Goal: Information Seeking & Learning: Learn about a topic

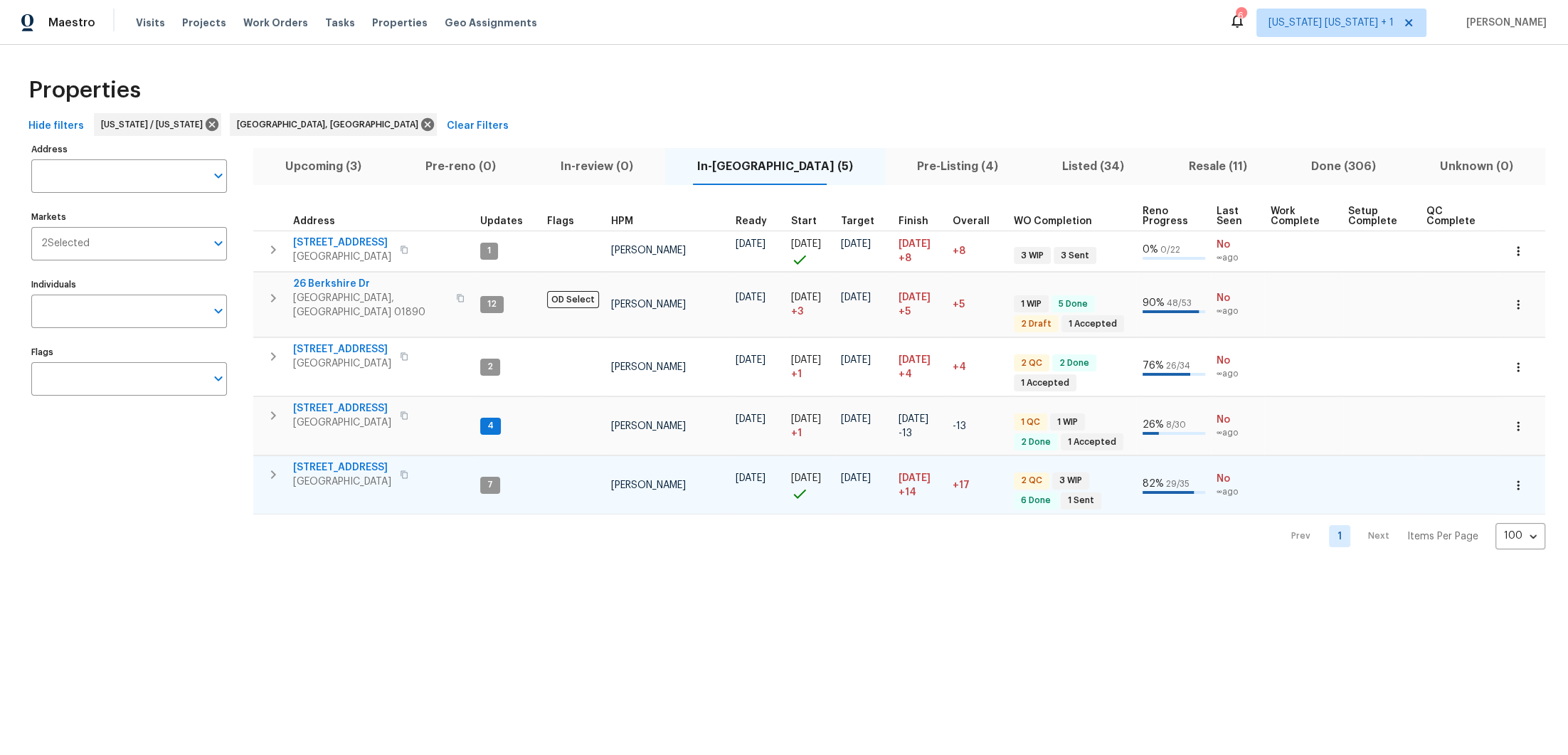
click at [267, 466] on icon "button" at bounding box center [273, 474] width 17 height 17
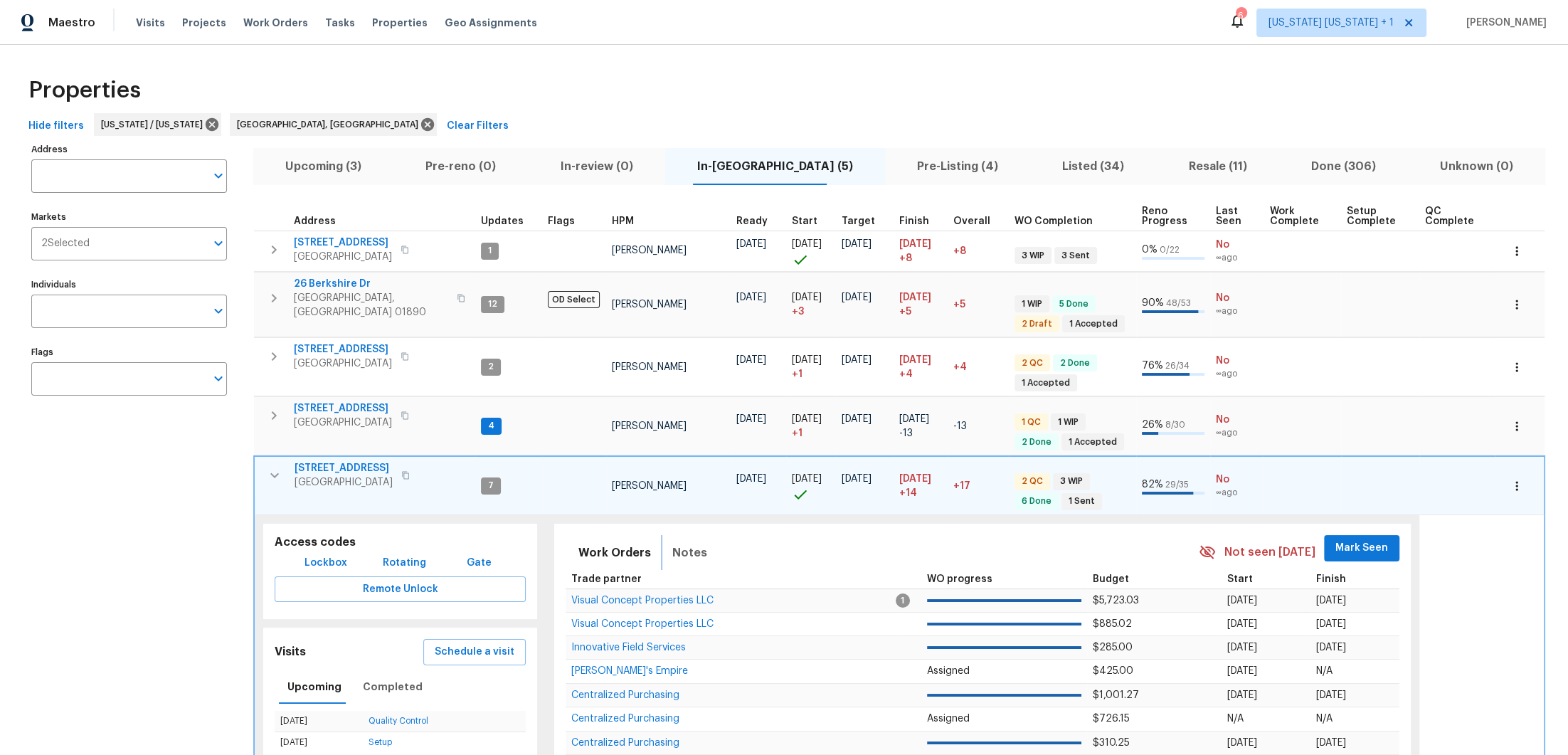
click at [702, 546] on button "Notes" at bounding box center [690, 552] width 52 height 34
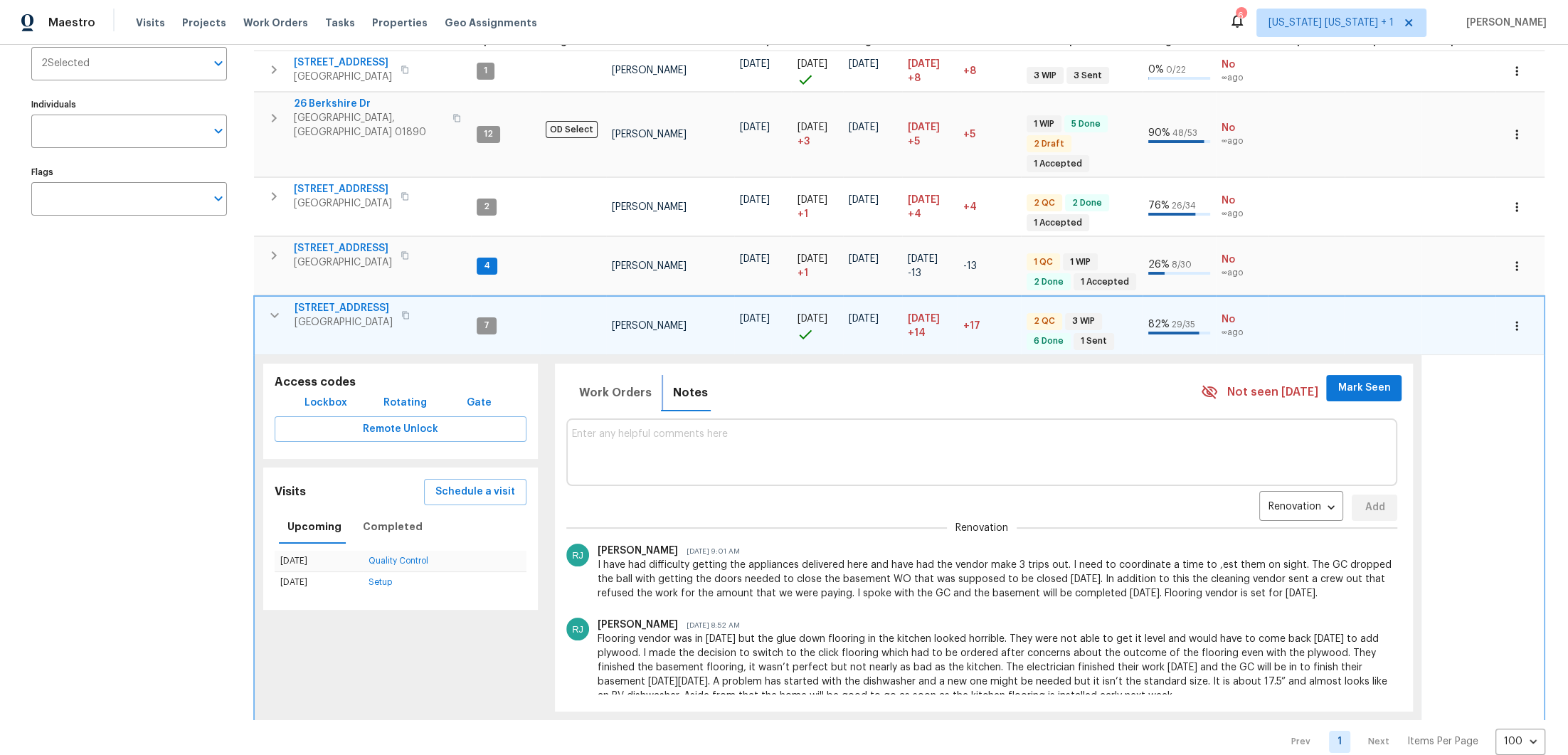
scroll to position [185, 0]
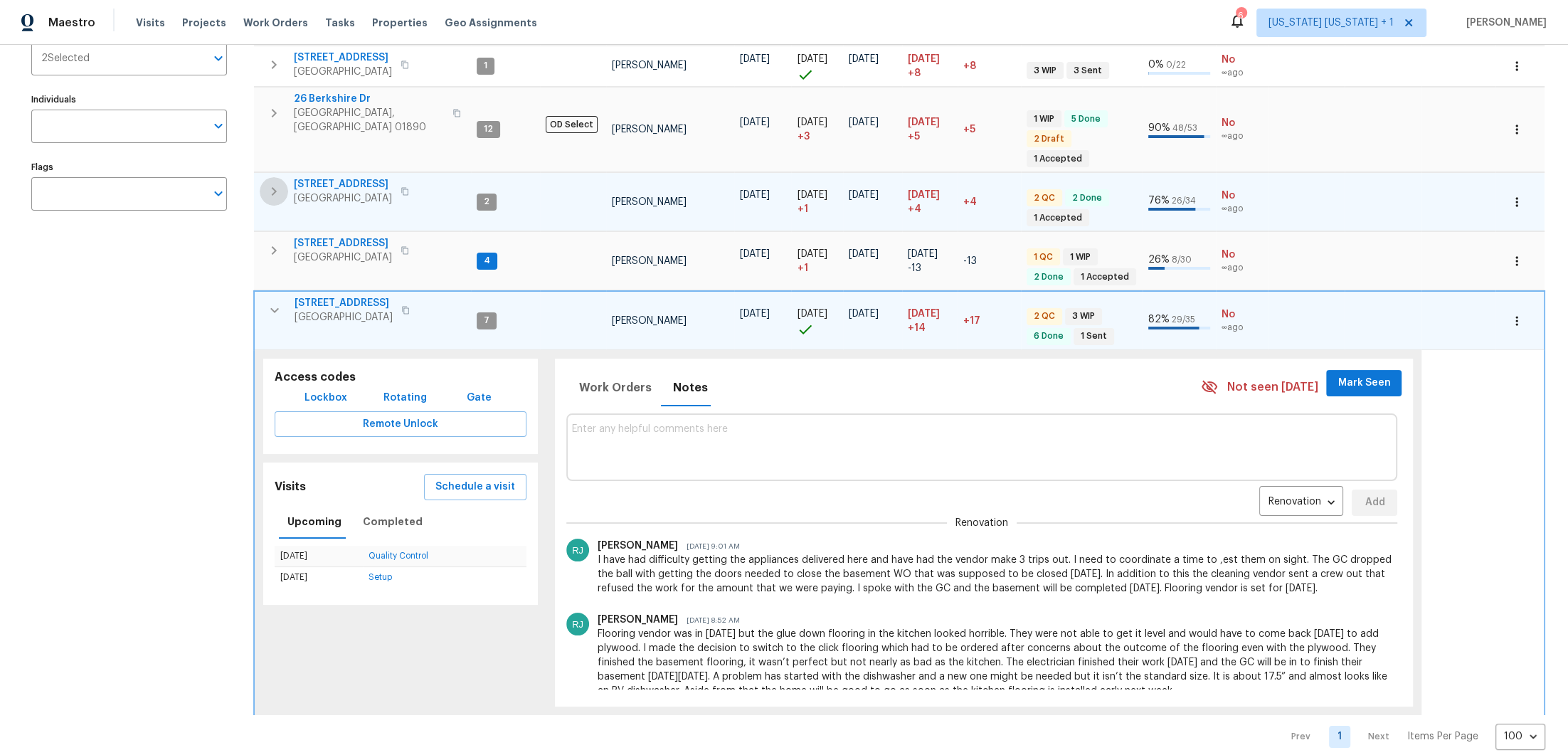
click at [271, 183] on icon "button" at bounding box center [273, 191] width 17 height 17
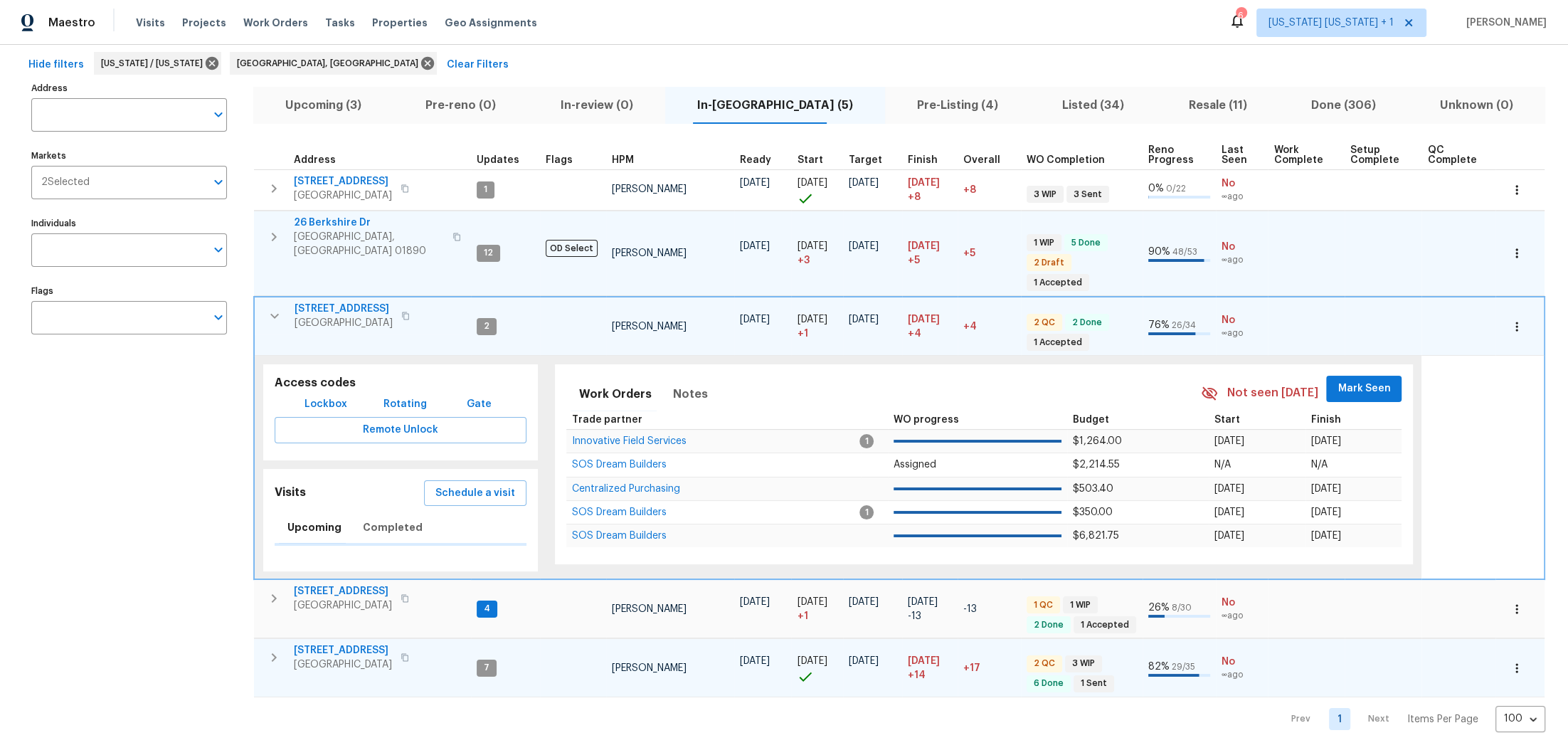
scroll to position [84, 0]
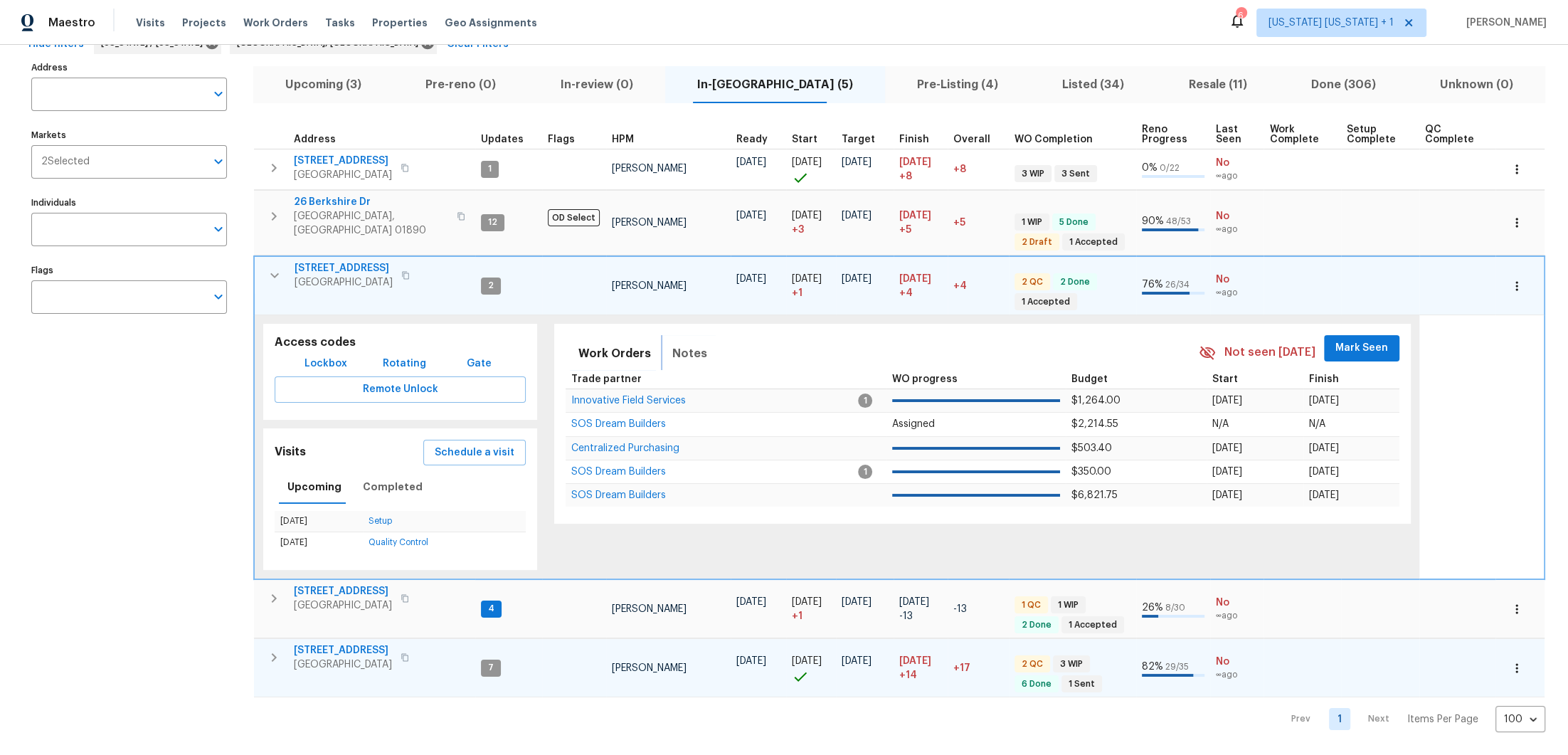
click at [682, 344] on span "Notes" at bounding box center [690, 353] width 35 height 20
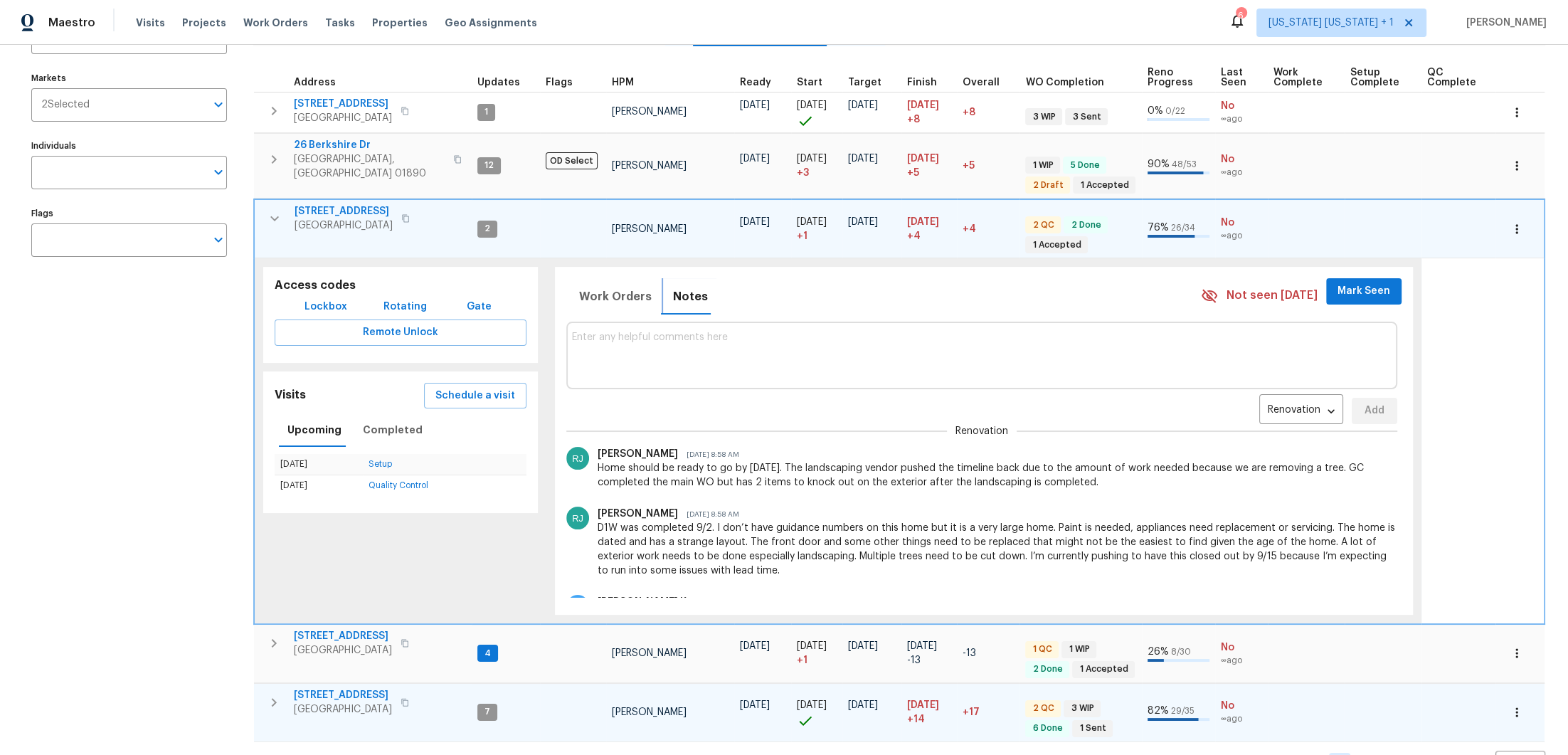
scroll to position [142, 0]
click at [270, 207] on icon "button" at bounding box center [274, 215] width 17 height 17
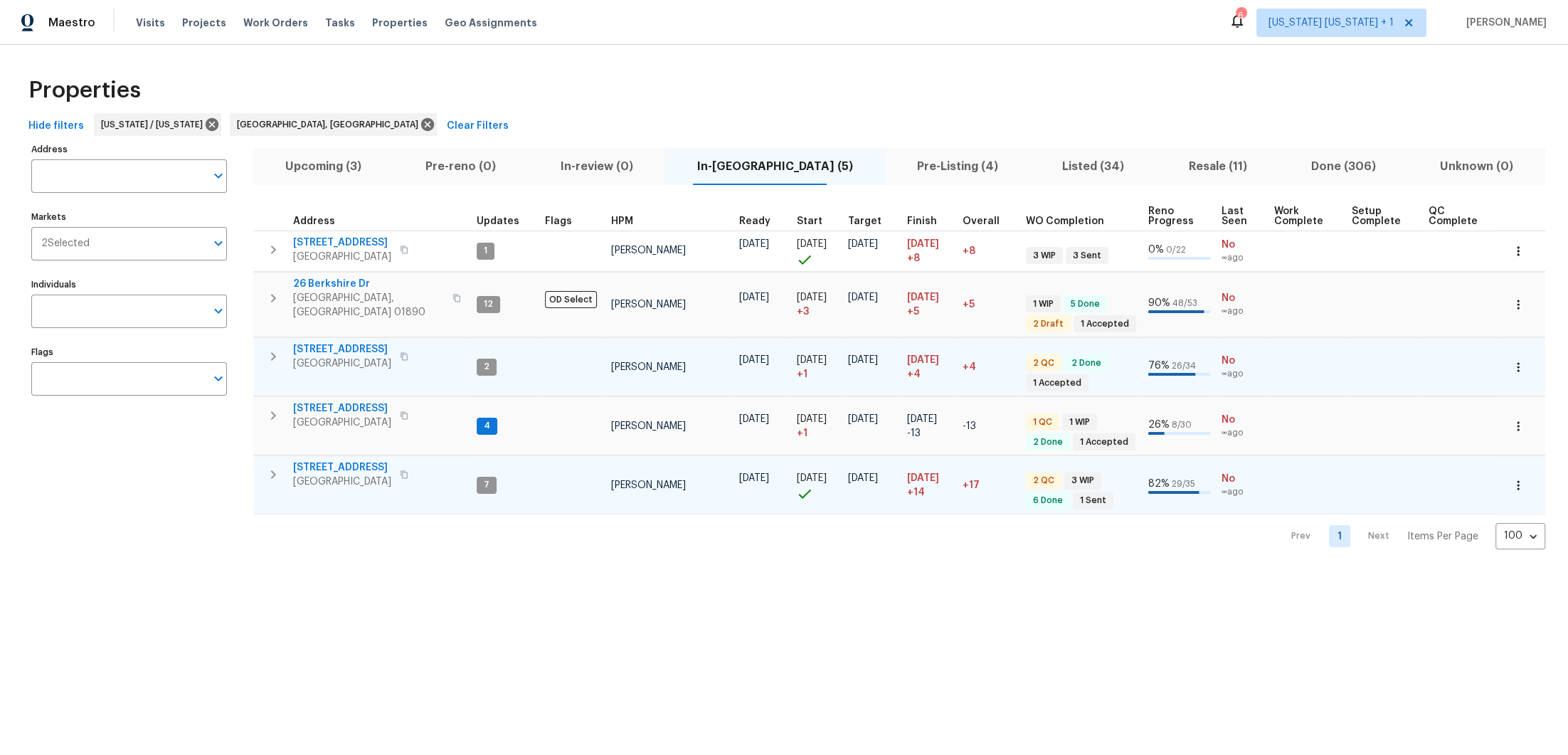
scroll to position [0, 0]
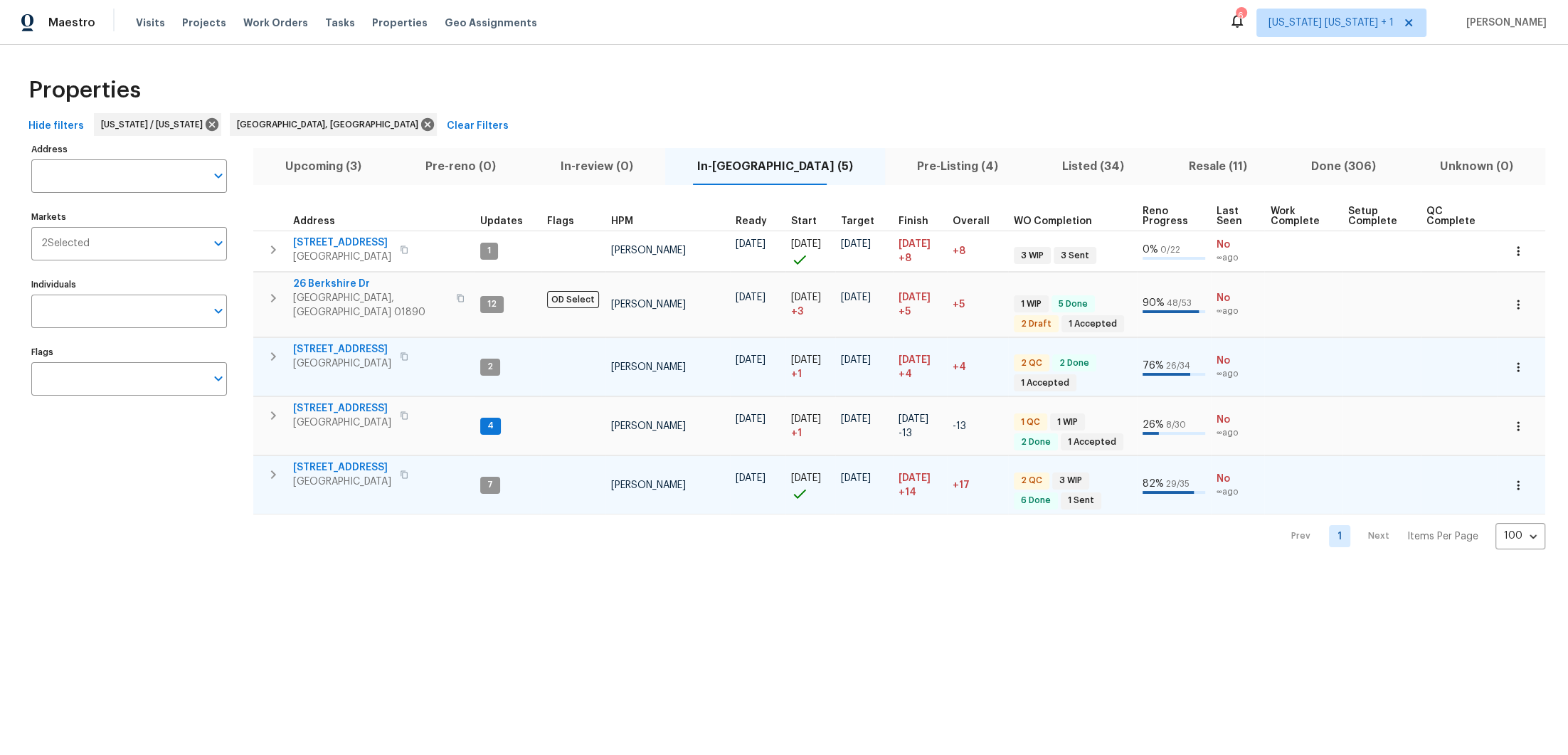
click at [344, 172] on span "Upcoming (3)" at bounding box center [323, 166] width 123 height 20
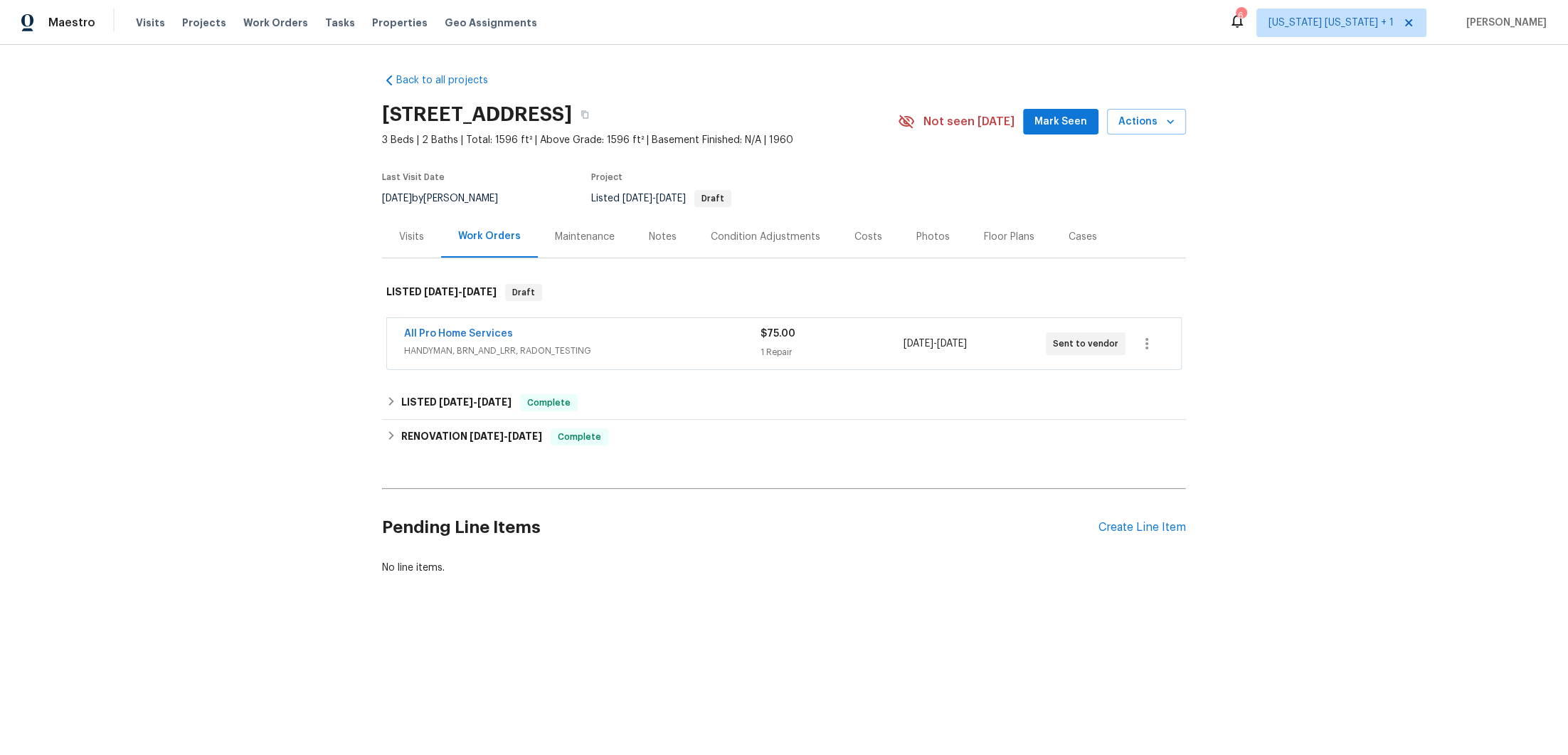
click at [649, 340] on div "All Pro Home Services" at bounding box center [582, 334] width 356 height 17
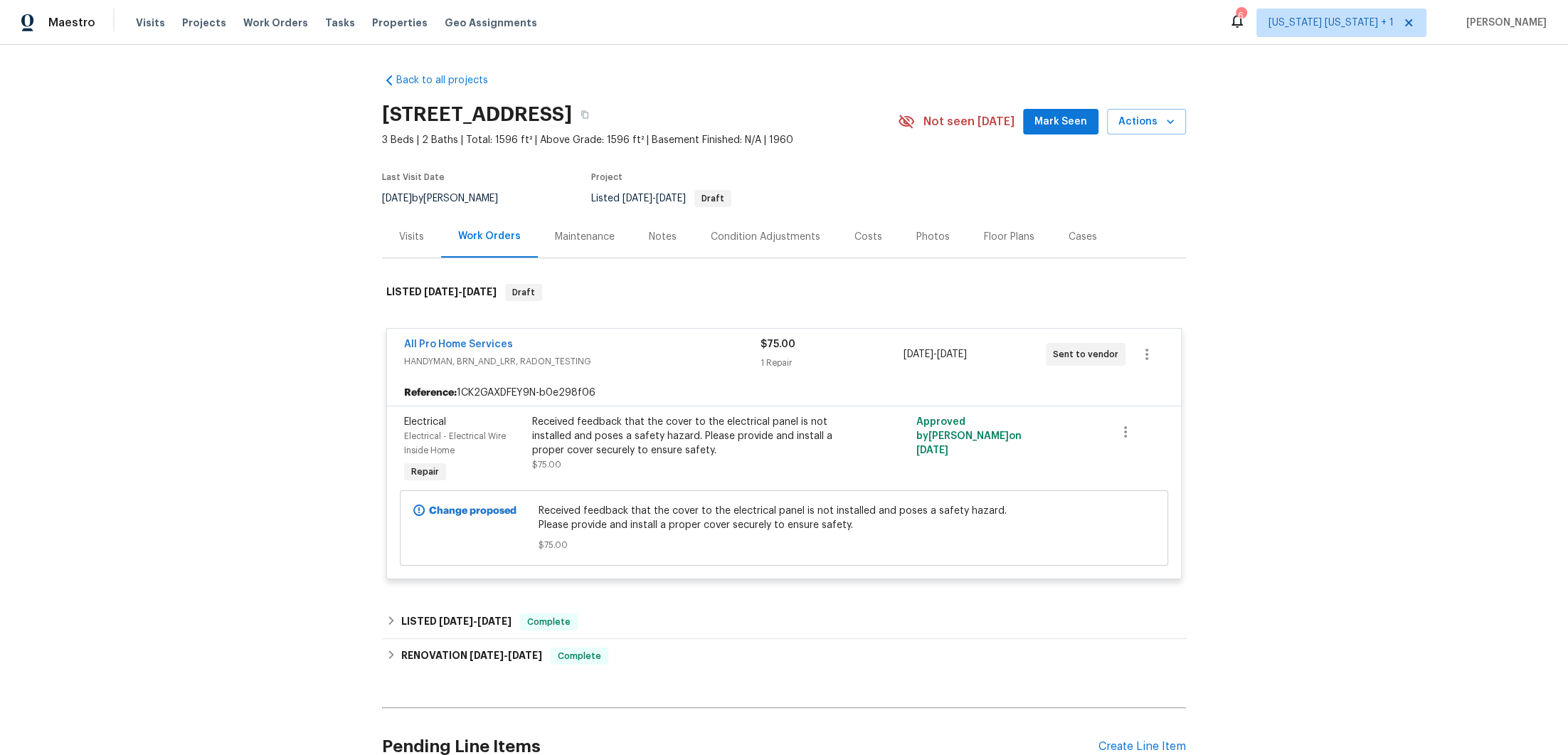
click at [652, 351] on div "All Pro Home Services" at bounding box center [582, 345] width 356 height 17
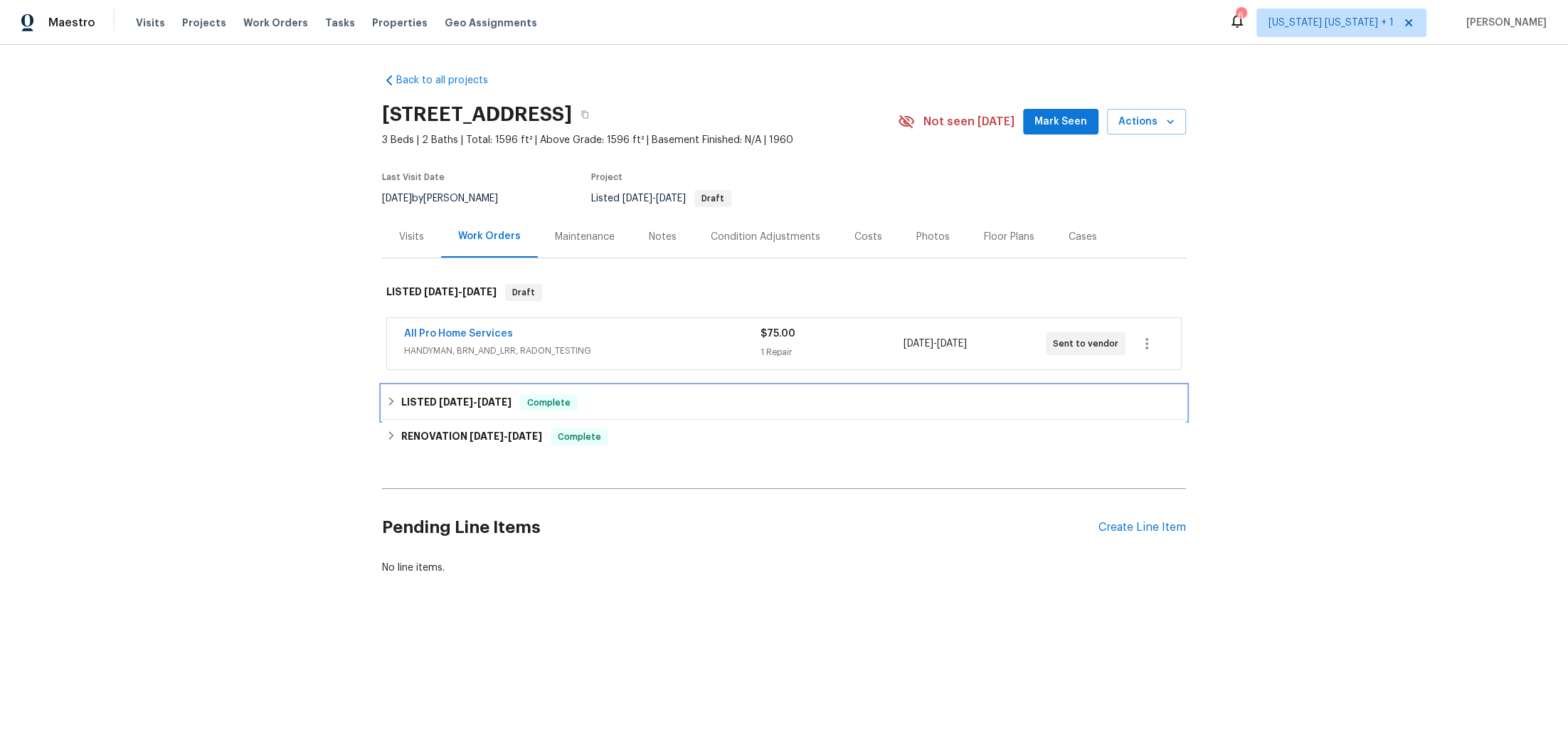
click at [402, 397] on h6 "LISTED [DATE] - [DATE]" at bounding box center [456, 402] width 110 height 17
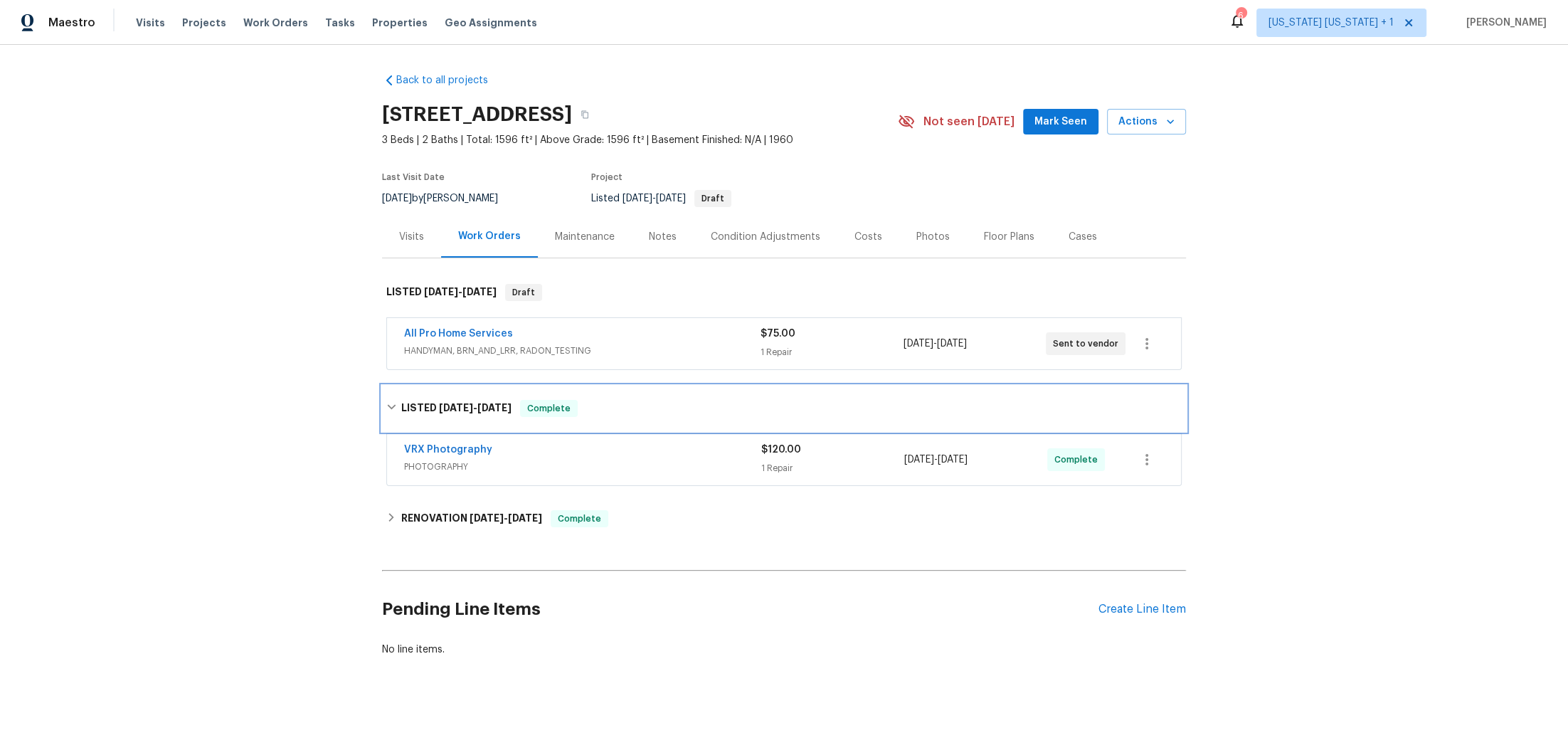
click at [392, 402] on div "LISTED [DATE] - [DATE] Complete" at bounding box center [784, 408] width 796 height 17
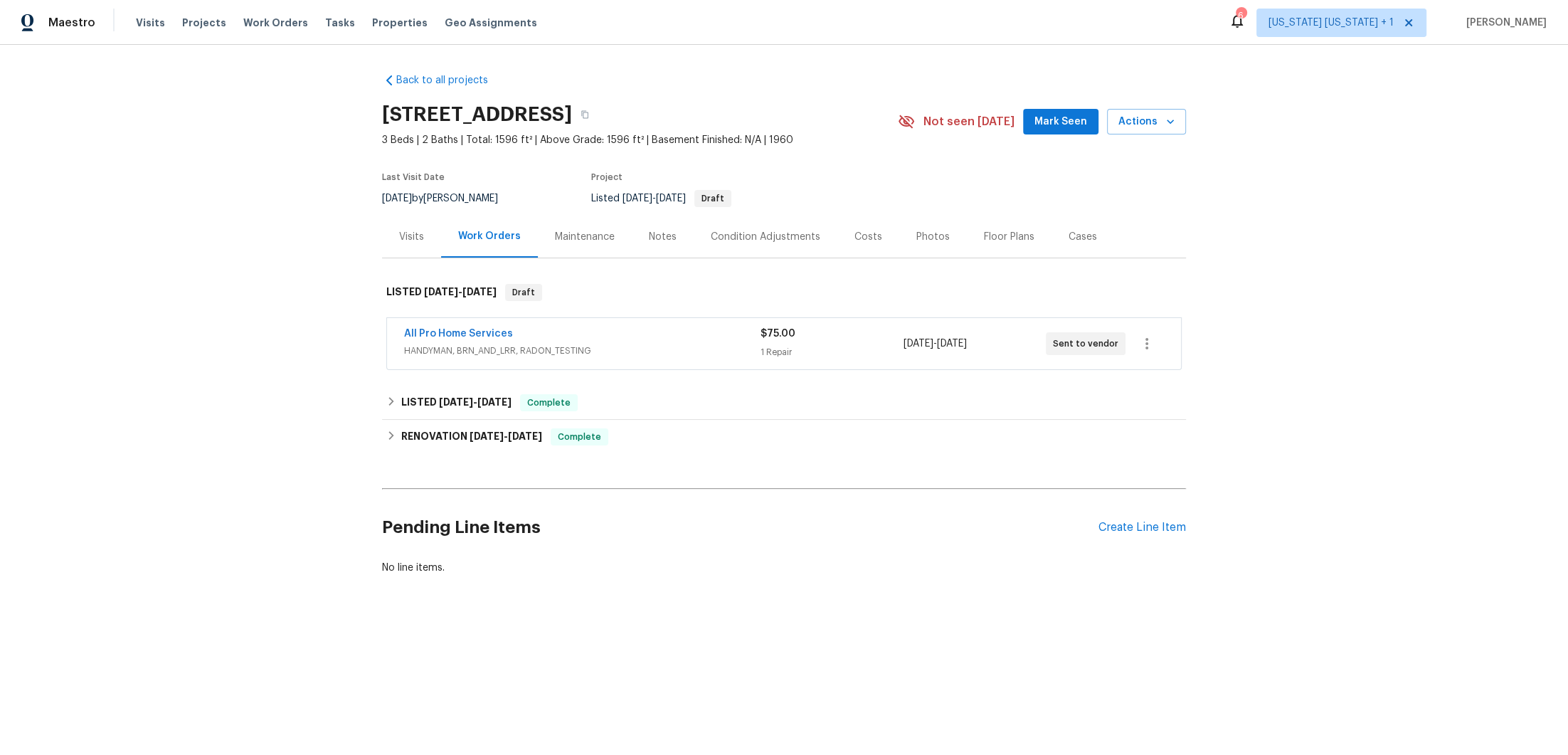
click at [859, 243] on div "Costs" at bounding box center [868, 237] width 28 height 14
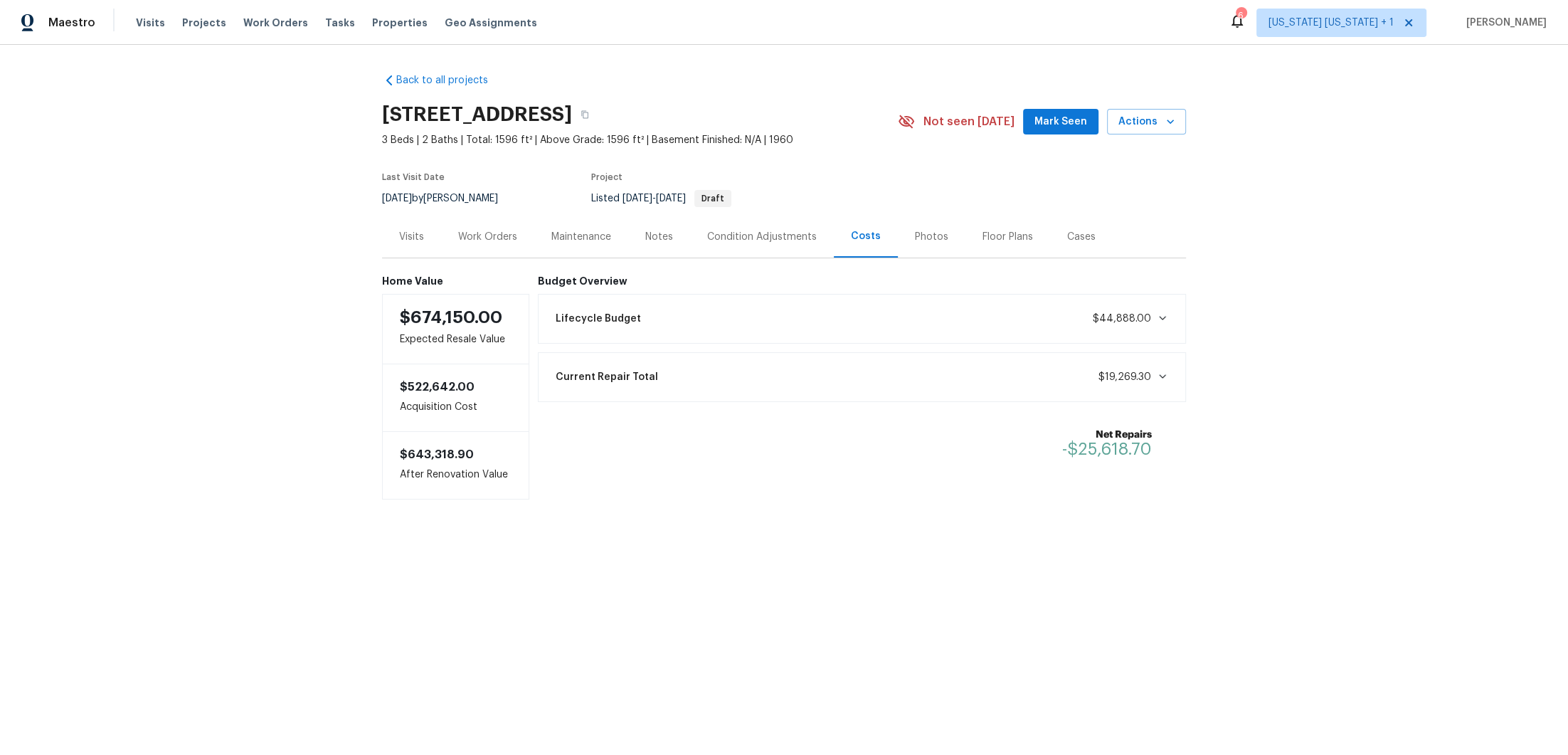
click at [502, 233] on div "Work Orders" at bounding box center [487, 237] width 59 height 14
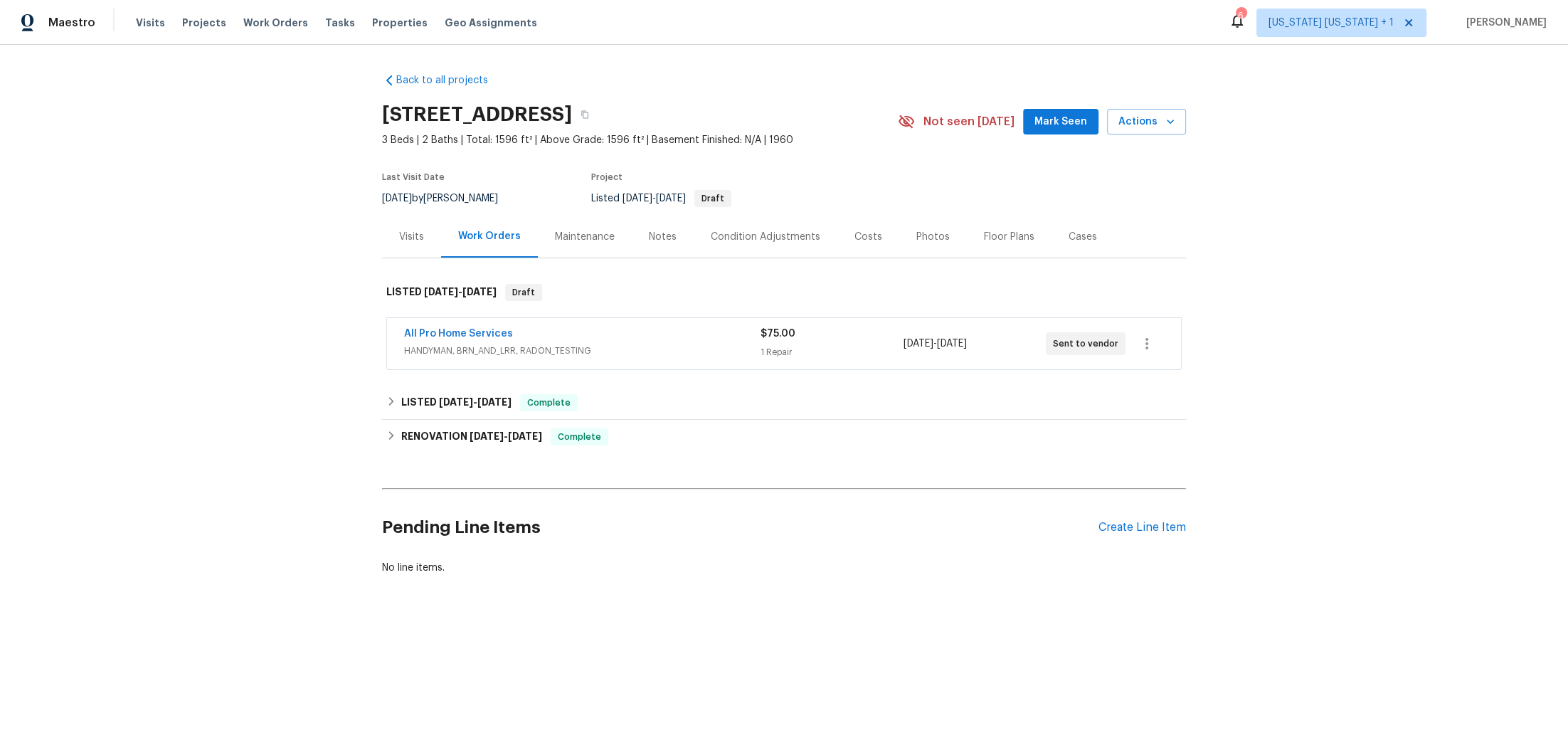
click at [737, 238] on div "Condition Adjustments" at bounding box center [765, 237] width 109 height 14
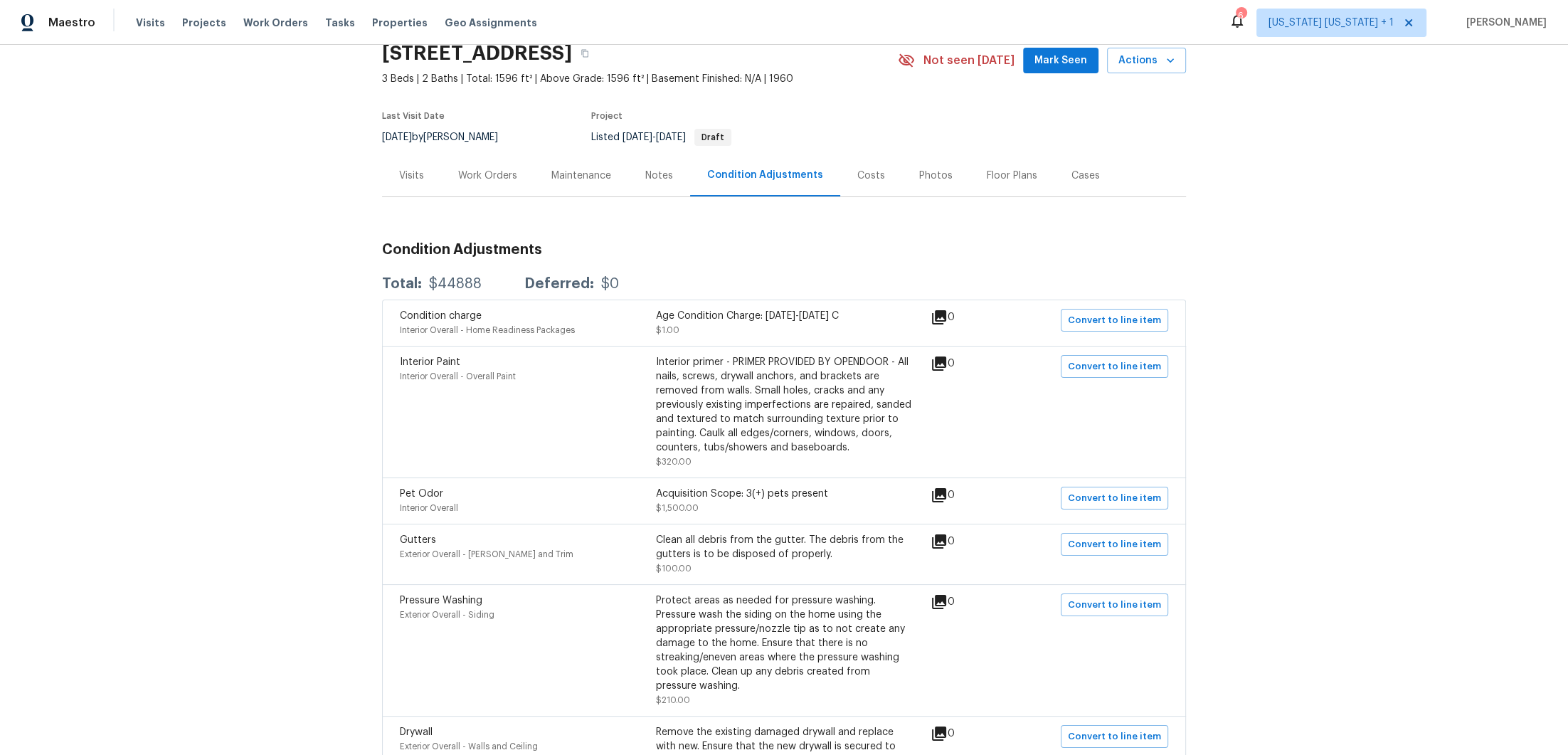
scroll to position [7, 0]
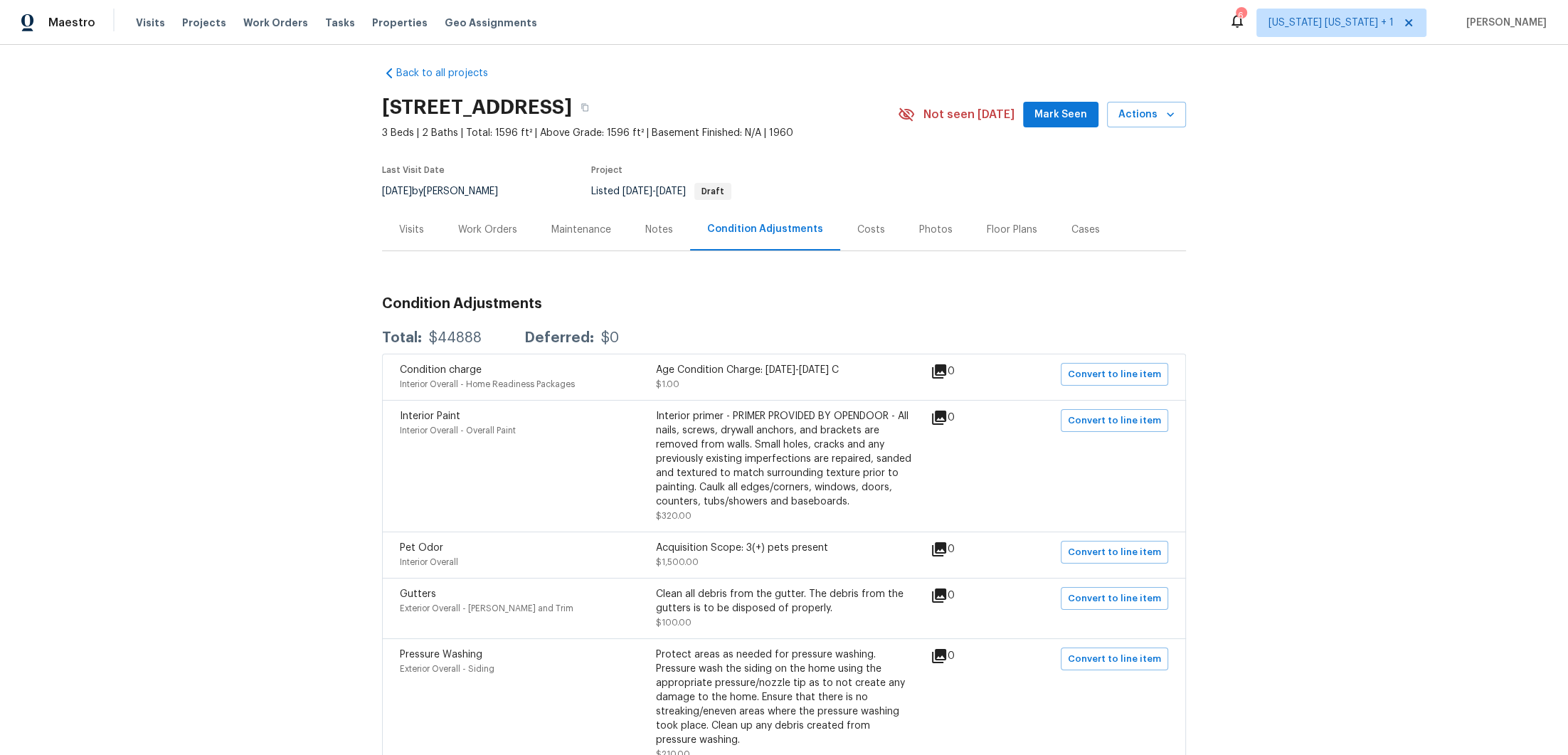
click at [460, 225] on div "Work Orders" at bounding box center [487, 229] width 59 height 14
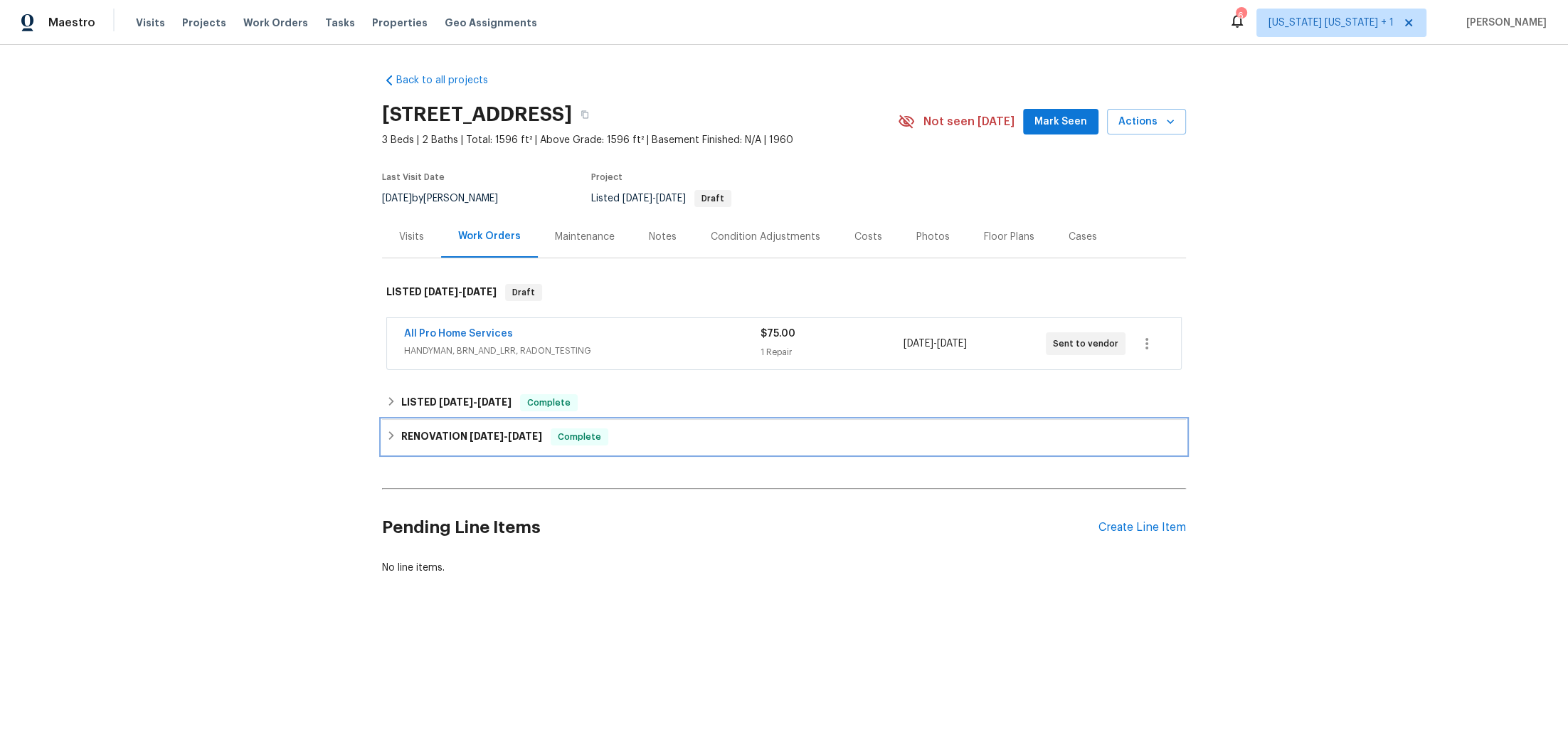
click at [402, 444] on h6 "RENOVATION [DATE] - [DATE]" at bounding box center [472, 436] width 141 height 17
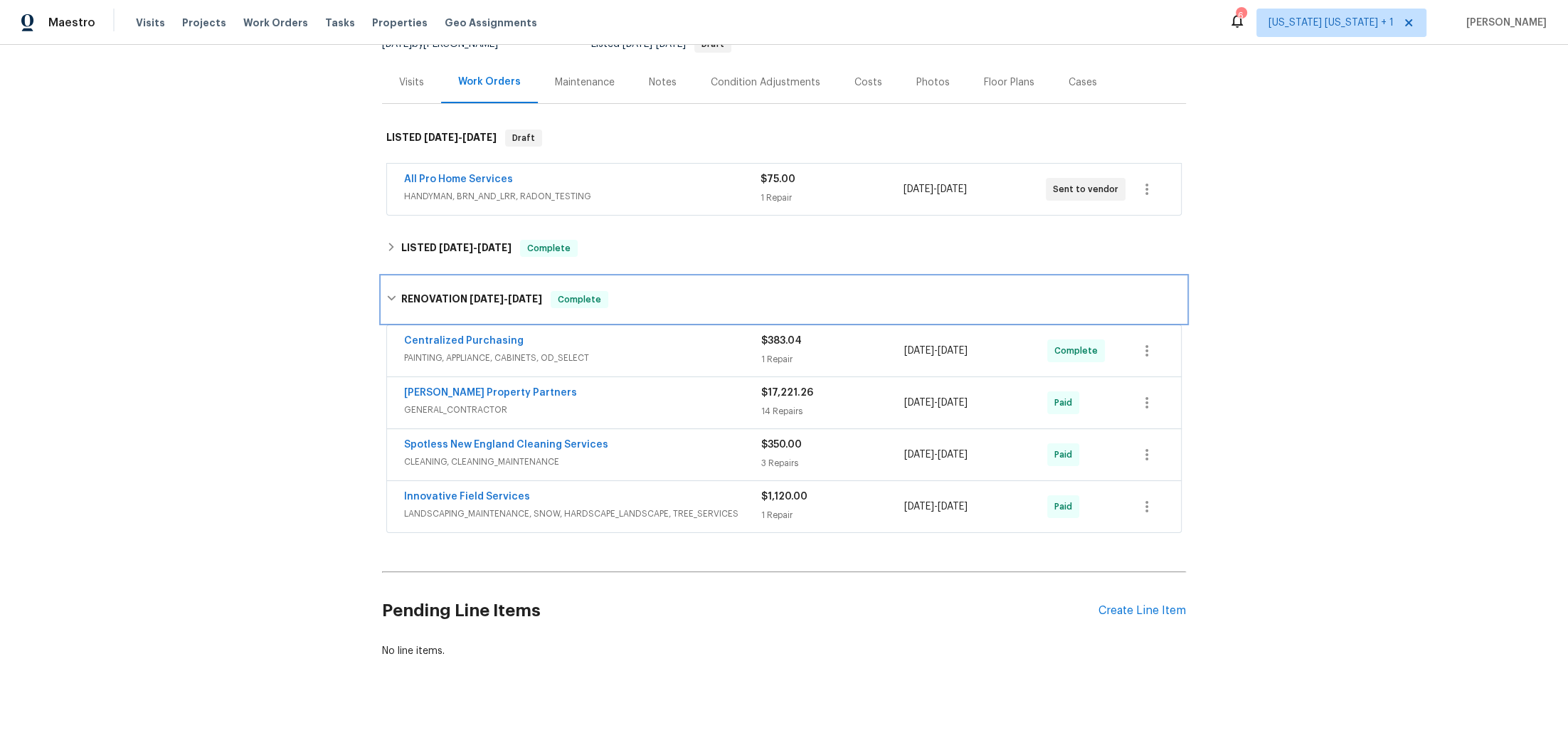
scroll to position [164, 0]
click at [670, 388] on div "[PERSON_NAME] Property Partners" at bounding box center [582, 394] width 357 height 17
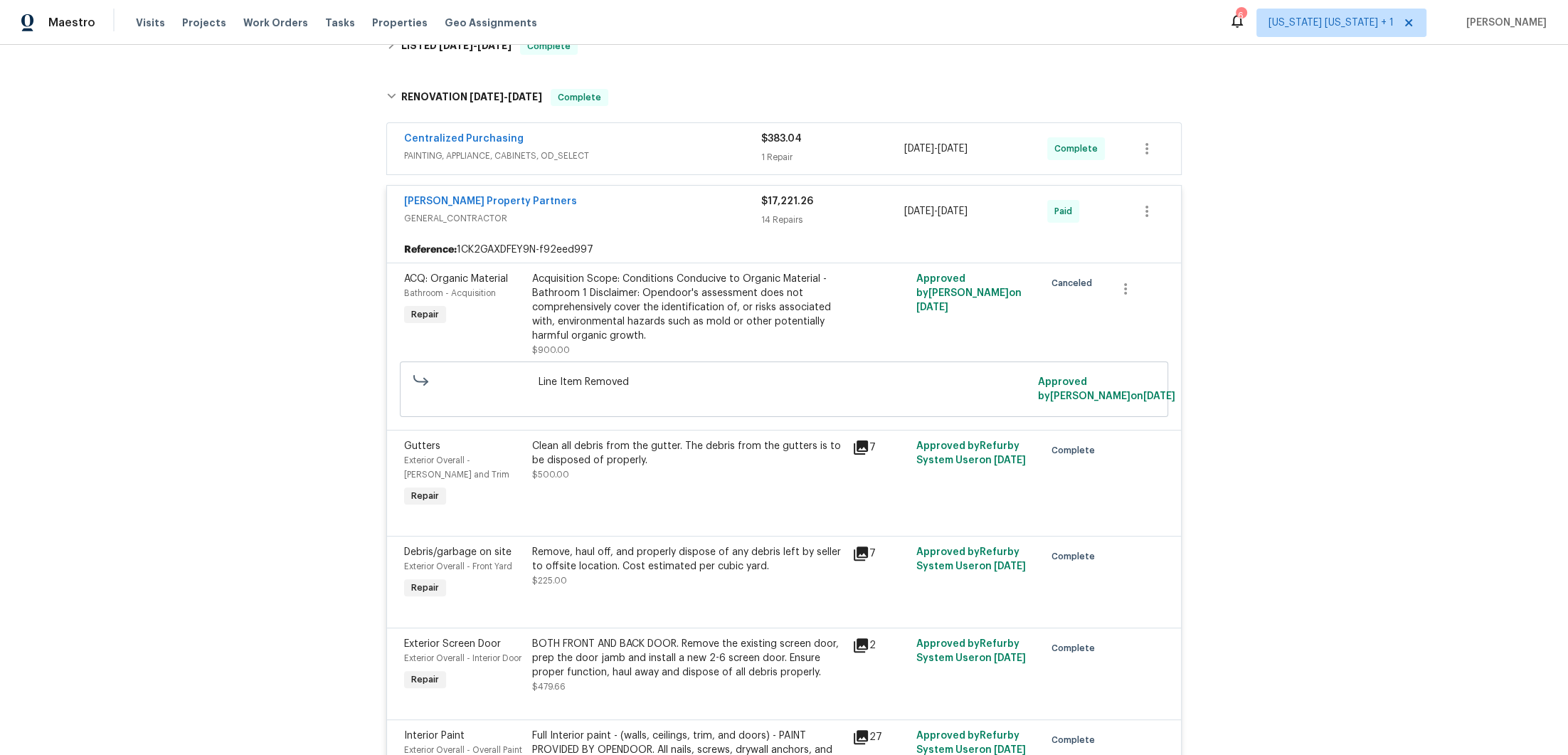
scroll to position [0, 0]
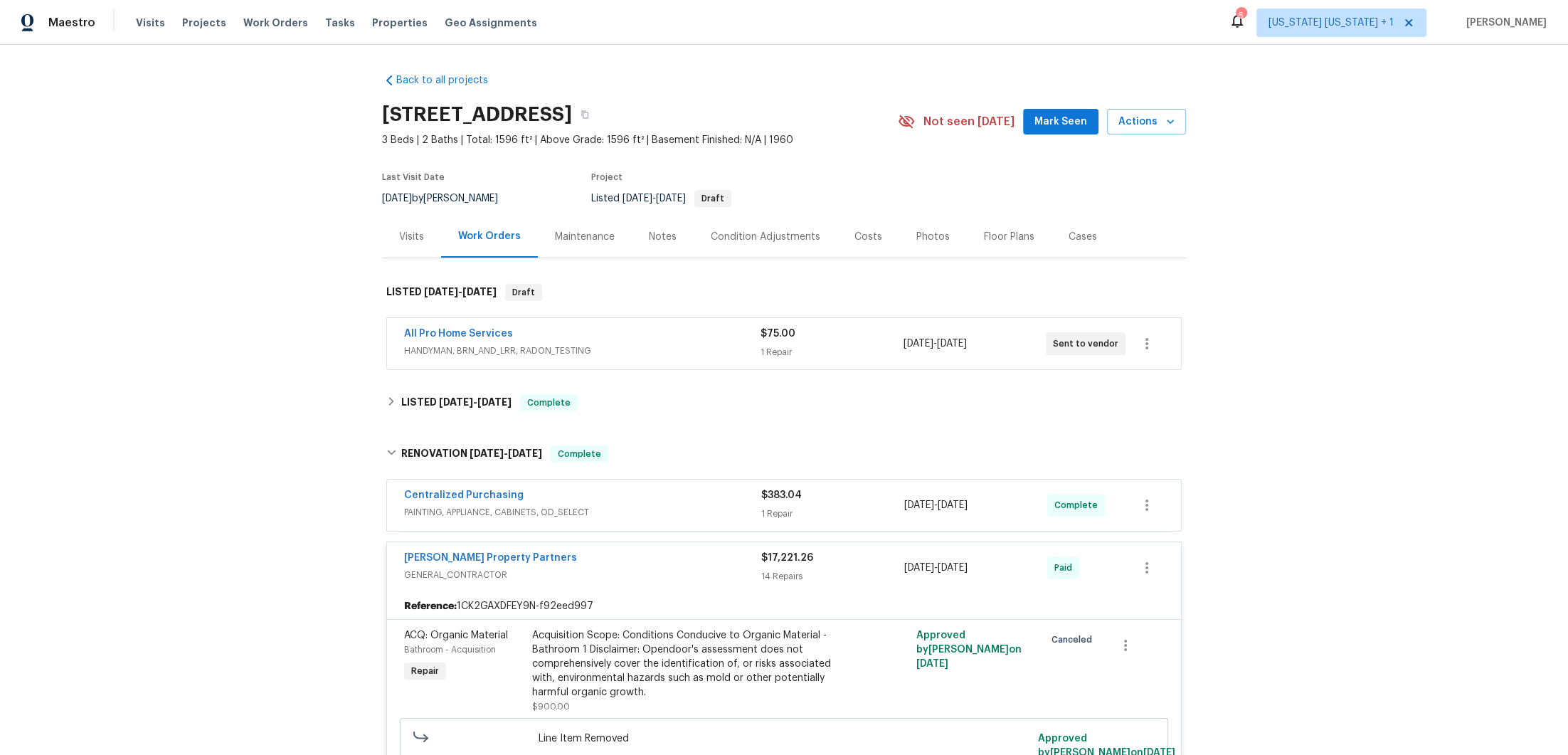
click at [716, 243] on div "Condition Adjustments" at bounding box center [765, 237] width 109 height 14
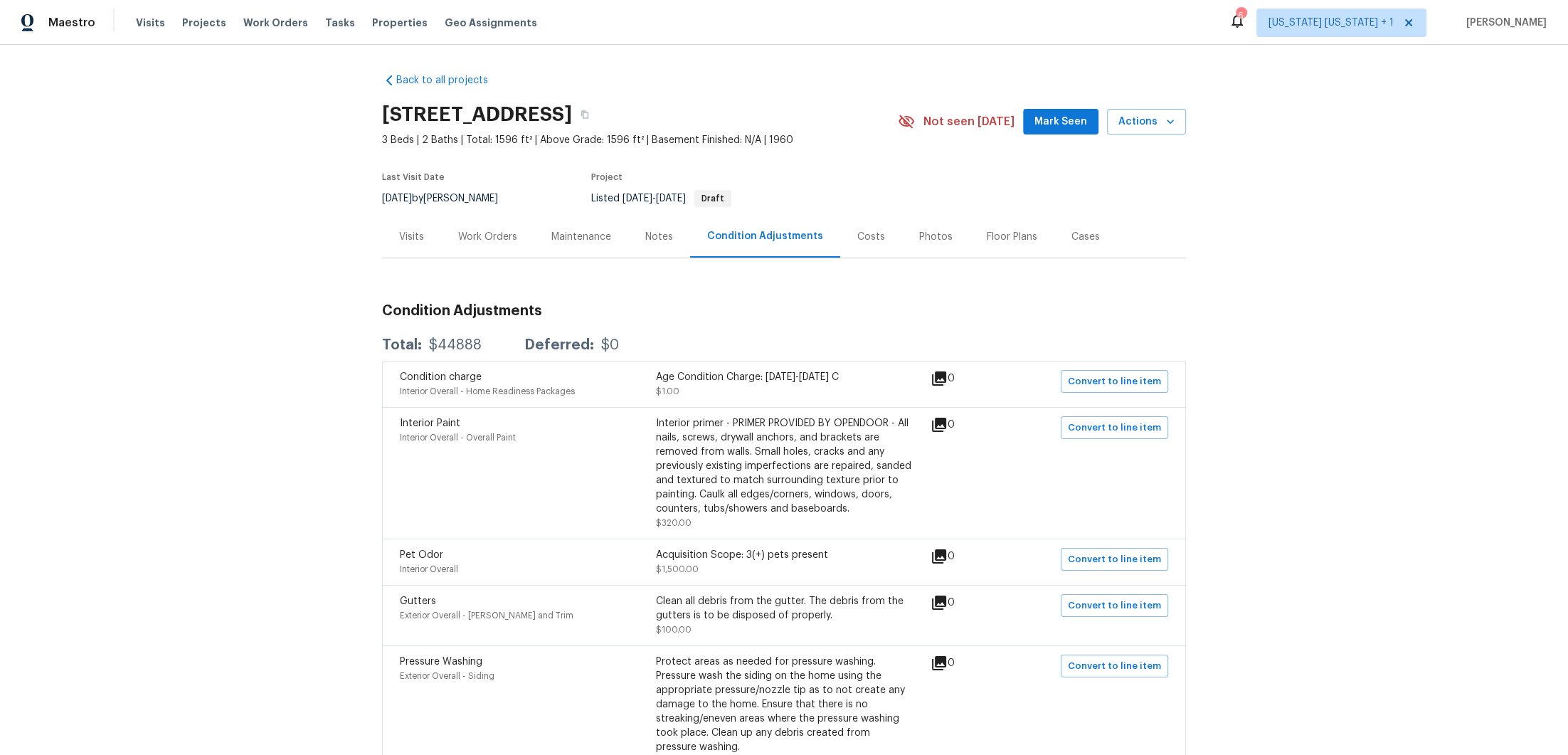
click at [493, 243] on div "Work Orders" at bounding box center [487, 237] width 59 height 14
